Goal: Use online tool/utility: Utilize a website feature to perform a specific function

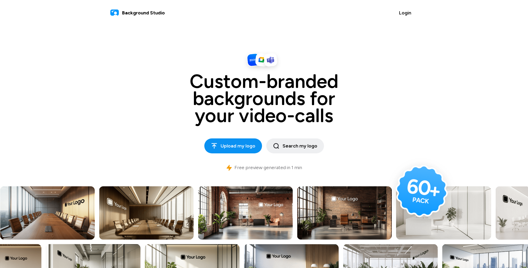
click at [216, 150] on button "Upload my logo" at bounding box center [233, 145] width 58 height 15
click at [238, 149] on span "Upload my logo" at bounding box center [233, 145] width 44 height 7
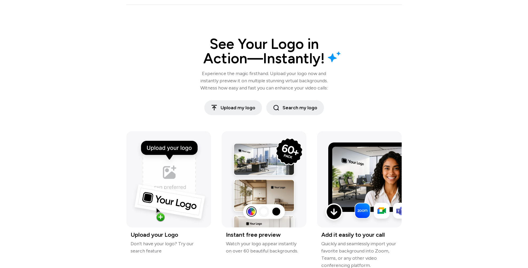
scroll to position [577, 0]
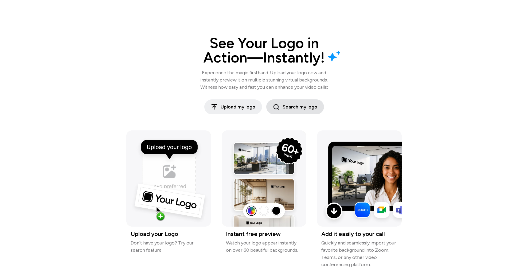
click at [292, 105] on span "Search my logo" at bounding box center [295, 106] width 44 height 7
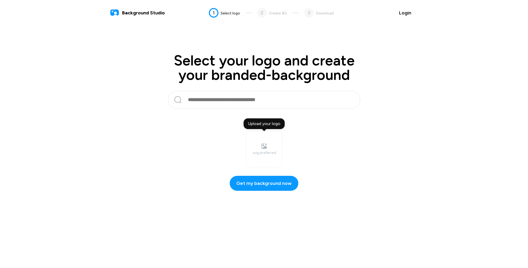
click at [273, 100] on input "text" at bounding box center [263, 99] width 152 height 13
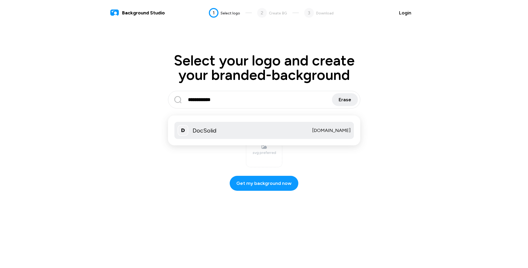
click at [295, 129] on div "DocSolid [DOMAIN_NAME]" at bounding box center [263, 130] width 179 height 17
type input "********"
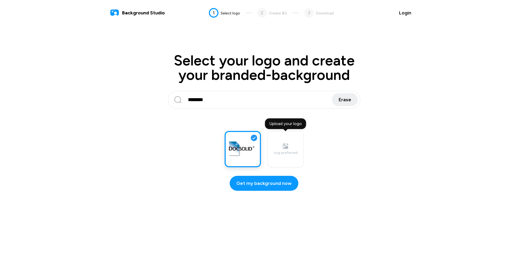
click at [283, 150] on div ".svg preferred" at bounding box center [285, 153] width 24 height 6
click at [0, 0] on input "Upload your logo .svg preferred" at bounding box center [0, 0] width 0 height 0
click at [274, 183] on span "Get my background now" at bounding box center [263, 183] width 55 height 7
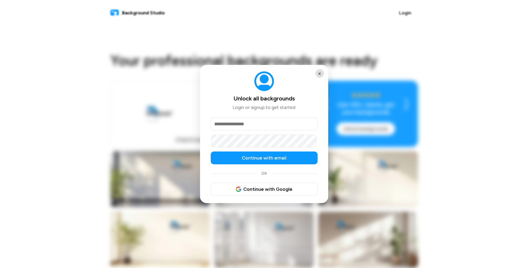
click at [320, 76] on button "×" at bounding box center [319, 73] width 9 height 9
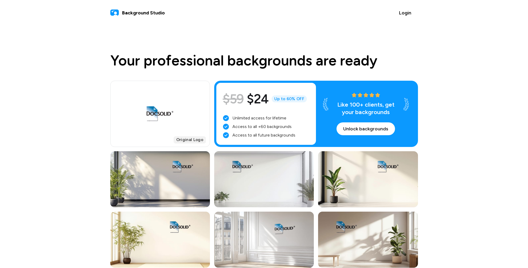
click at [138, 14] on span "Background Studio" at bounding box center [143, 12] width 43 height 7
